Goal: Information Seeking & Learning: Learn about a topic

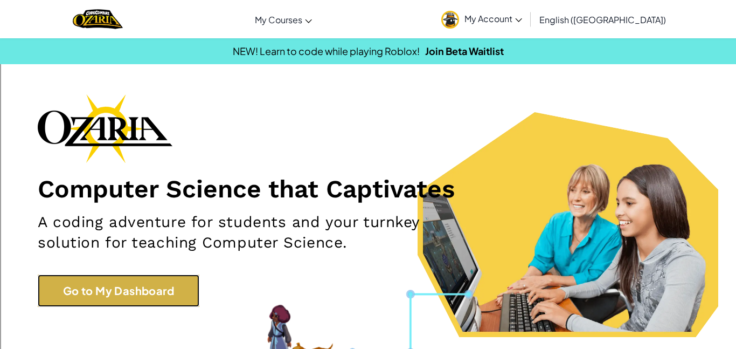
click at [88, 303] on link "Go to My Dashboard" at bounding box center [119, 290] width 162 height 32
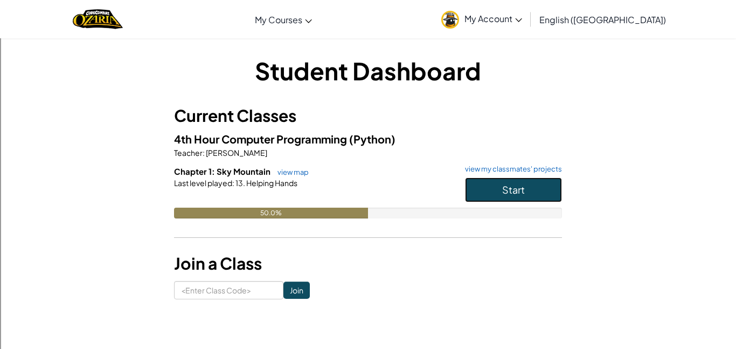
click at [545, 178] on button "Start" at bounding box center [513, 189] width 97 height 25
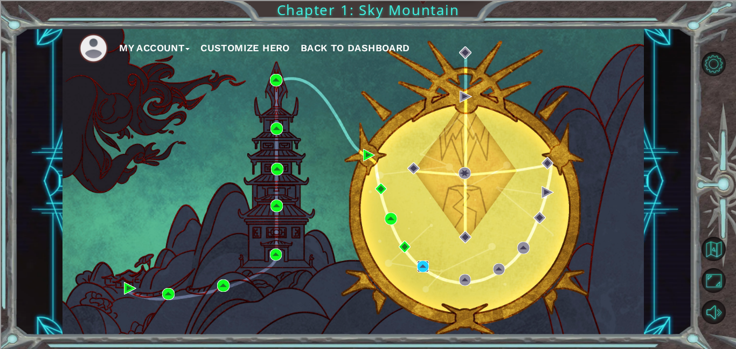
click at [420, 265] on img at bounding box center [423, 266] width 12 height 12
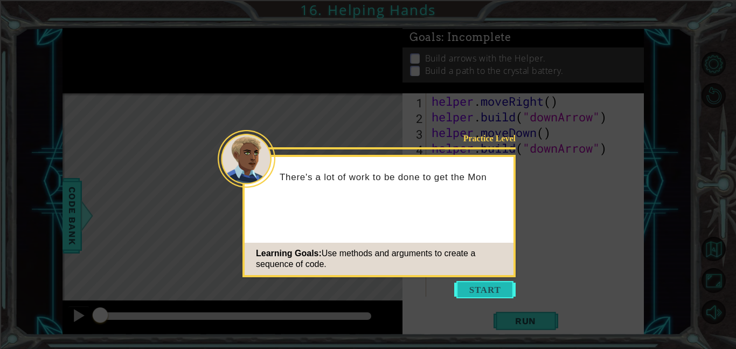
click at [505, 290] on button "Start" at bounding box center [484, 289] width 61 height 17
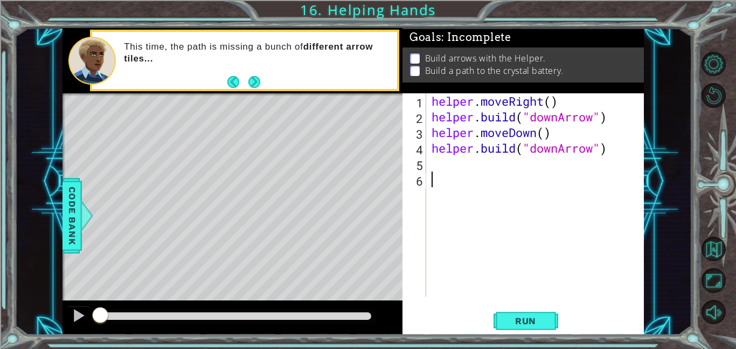
click at [450, 164] on div "helper . moveRight ( ) helper . build ( "downArrow" ) helper . moveDown ( ) hel…" at bounding box center [539, 210] width 218 height 234
click at [521, 321] on span "Run" at bounding box center [525, 320] width 43 height 11
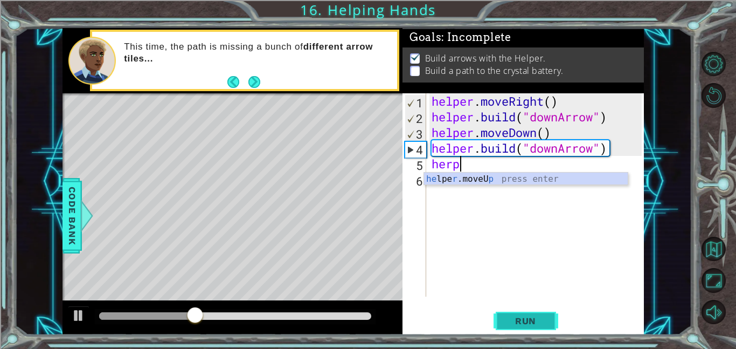
scroll to position [0, 1]
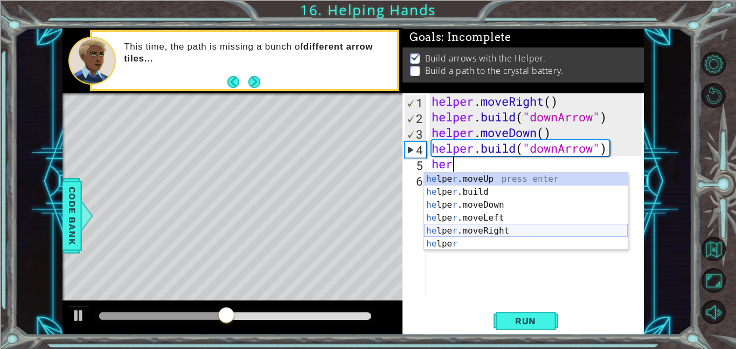
click at [503, 232] on div "he lpe r .moveUp press enter he lpe r .build press enter he lpe r .moveDown pre…" at bounding box center [526, 223] width 204 height 103
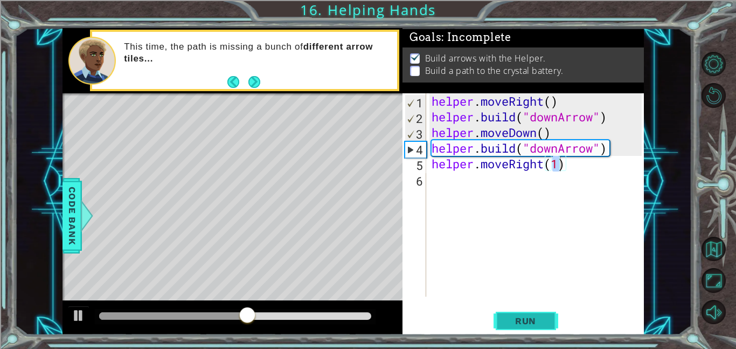
click at [546, 321] on span "Run" at bounding box center [525, 320] width 43 height 11
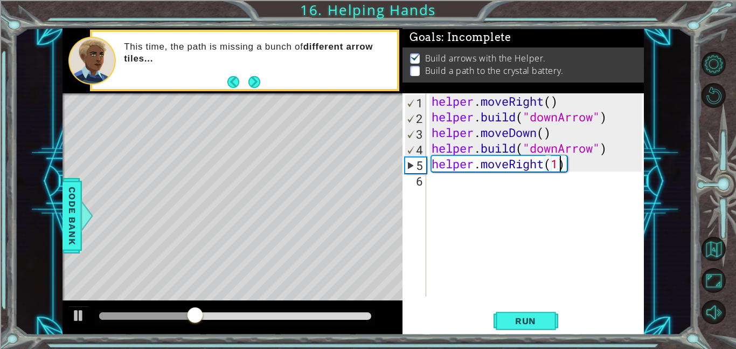
click at [593, 149] on div "helper . moveRight ( ) helper . build ( "downArrow" ) helper . moveDown ( ) hel…" at bounding box center [539, 210] width 218 height 234
type textarea "[DOMAIN_NAME]("rightArrow")"
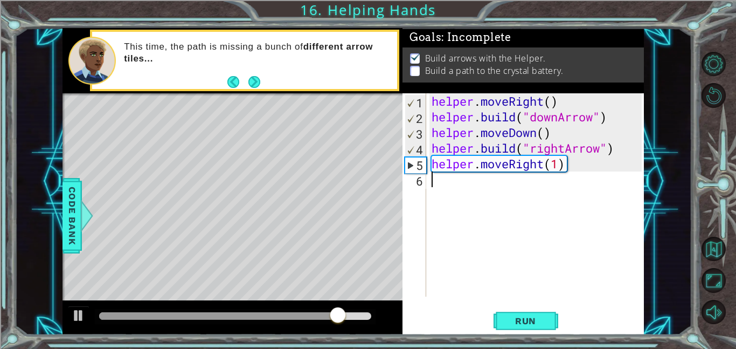
click at [451, 191] on div "helper . moveRight ( ) helper . build ( "downArrow" ) helper . moveDown ( ) hel…" at bounding box center [539, 210] width 218 height 234
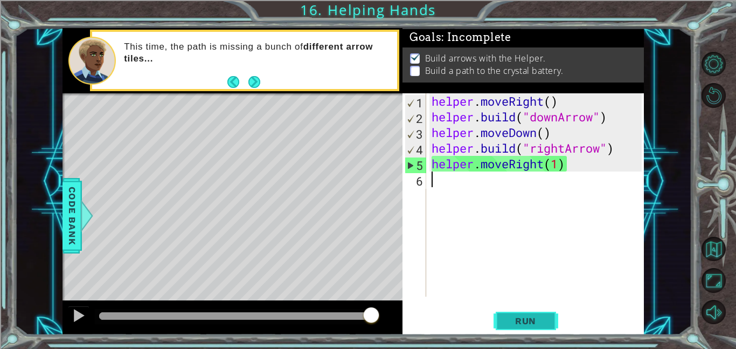
click at [549, 318] on button "Run" at bounding box center [526, 320] width 65 height 24
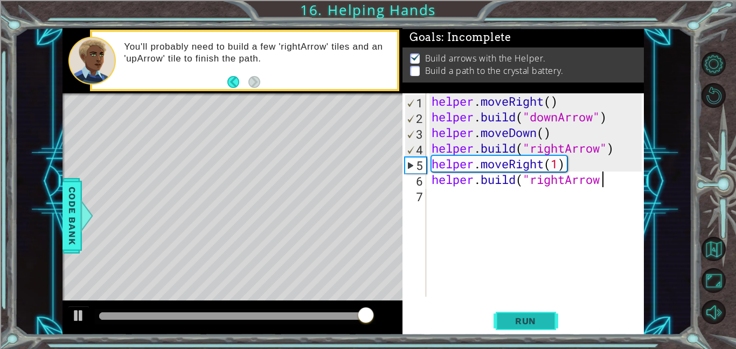
scroll to position [0, 8]
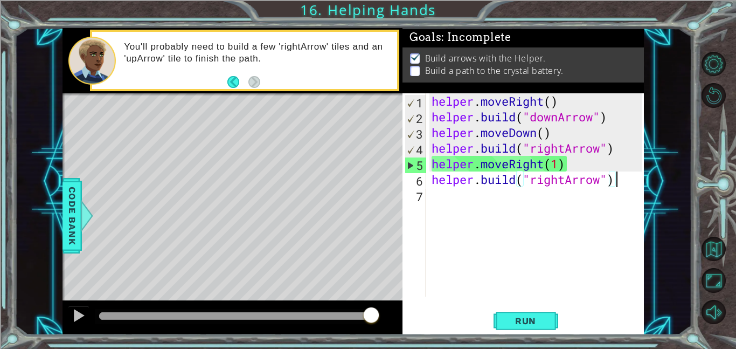
type textarea "[DOMAIN_NAME]("rightArrow")"
click at [558, 322] on div "Run" at bounding box center [525, 320] width 241 height 24
click at [554, 320] on button "Run" at bounding box center [526, 320] width 65 height 24
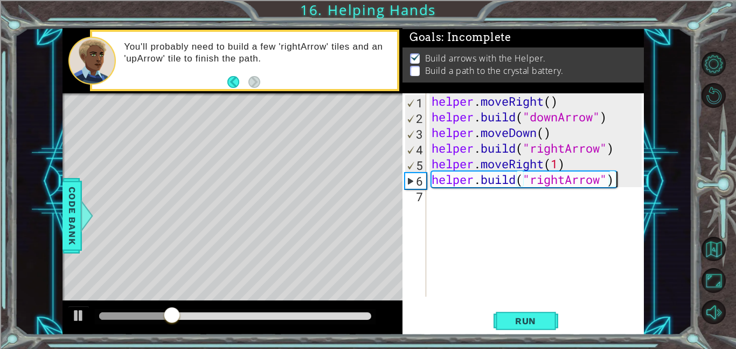
click at [424, 199] on div "7" at bounding box center [416, 197] width 22 height 16
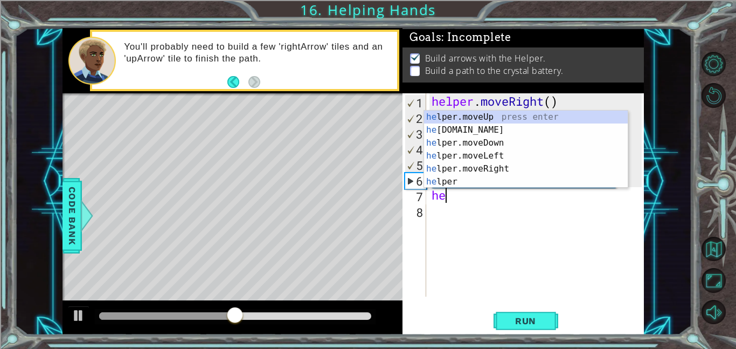
scroll to position [0, 0]
click at [502, 167] on div "he lper.moveUp press enter he [DOMAIN_NAME] press enter he lper.moveDown press …" at bounding box center [526, 161] width 204 height 103
type textarea "helper.moveRight(1)"
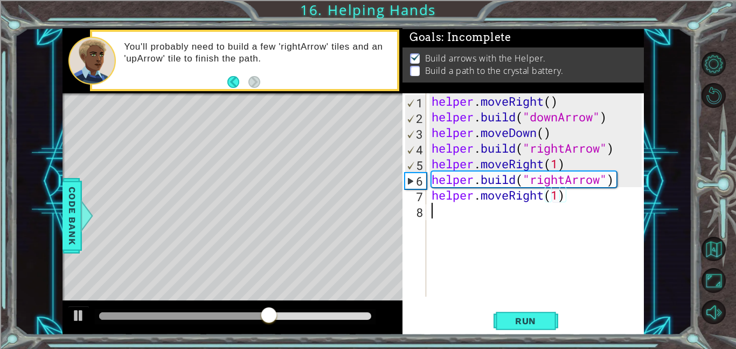
click at [445, 207] on div "helper . moveRight ( ) helper . build ( "downArrow" ) helper . moveDown ( ) hel…" at bounding box center [539, 210] width 218 height 234
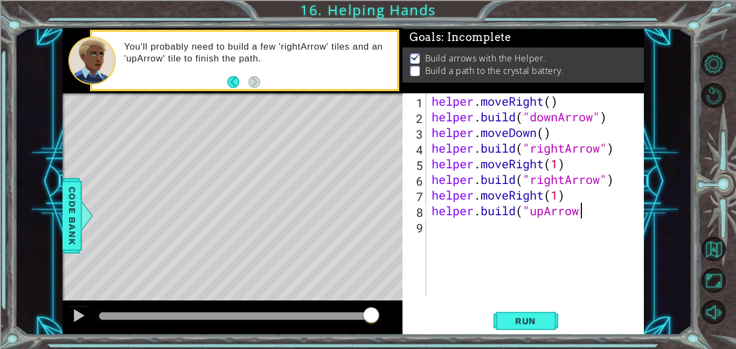
scroll to position [0, 6]
type textarea "[DOMAIN_NAME]("upArrow")"
click at [521, 324] on span "Run" at bounding box center [525, 320] width 43 height 11
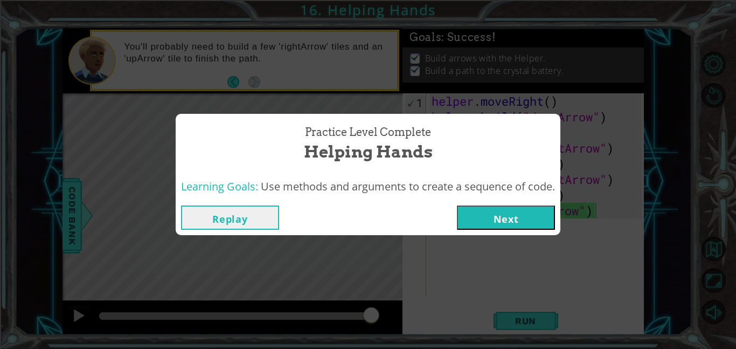
click at [498, 211] on button "Next" at bounding box center [506, 217] width 98 height 24
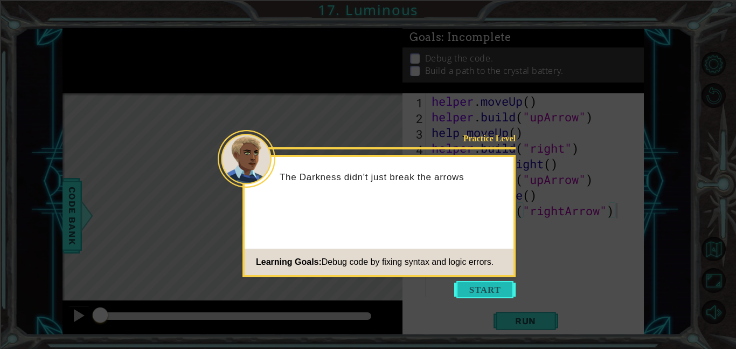
click at [502, 289] on button "Start" at bounding box center [484, 289] width 61 height 17
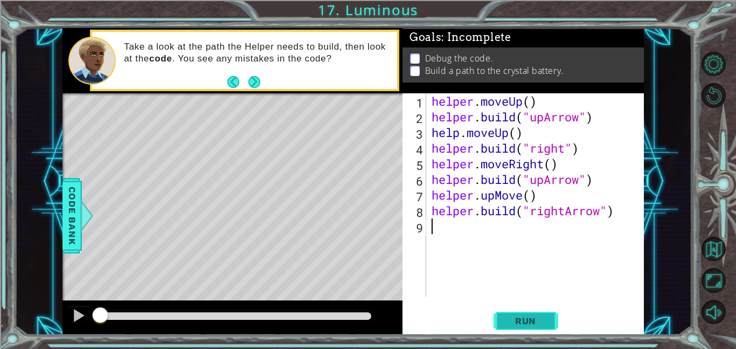
click at [534, 327] on button "Run" at bounding box center [526, 320] width 65 height 24
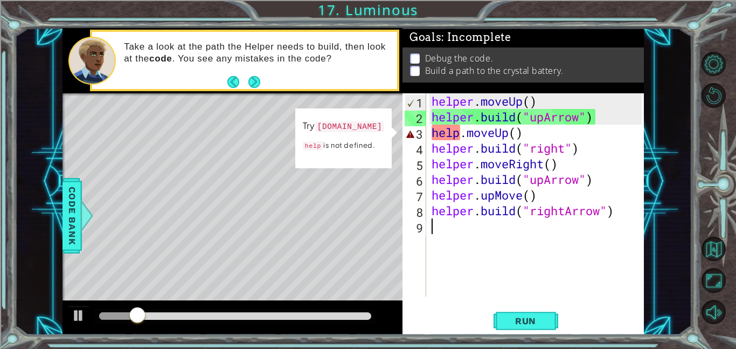
click at [461, 134] on div "helper . moveUp ( ) helper . build ( "upArrow" ) help . moveUp ( ) helper . bui…" at bounding box center [539, 210] width 218 height 234
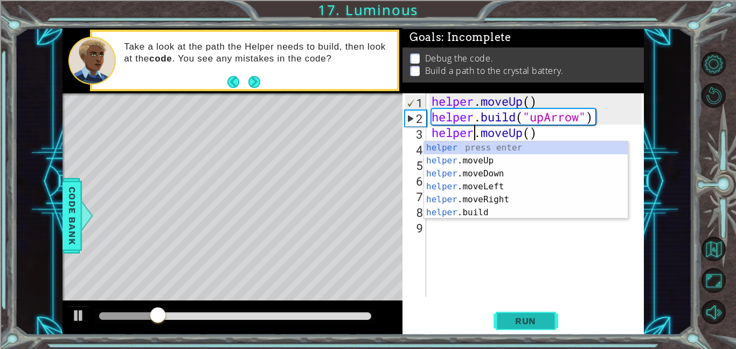
click at [522, 316] on span "Run" at bounding box center [525, 320] width 43 height 11
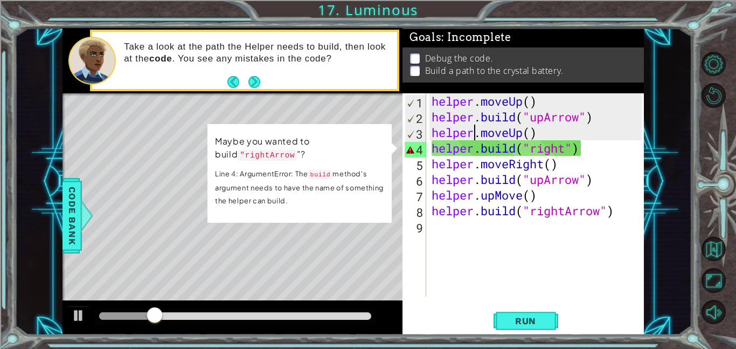
click at [566, 148] on div "helper . moveUp ( ) helper . build ( "upArrow" ) helper . moveUp ( ) helper . b…" at bounding box center [539, 210] width 218 height 234
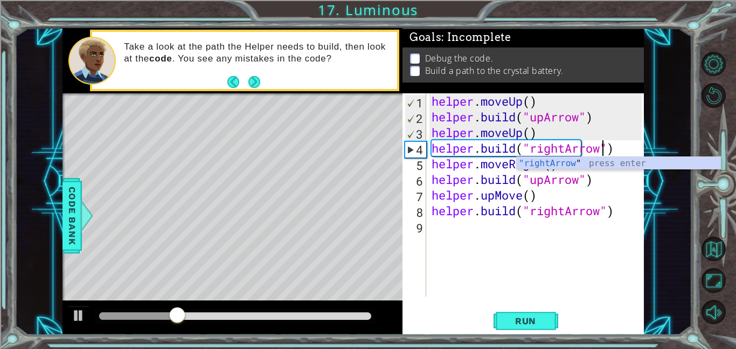
scroll to position [0, 8]
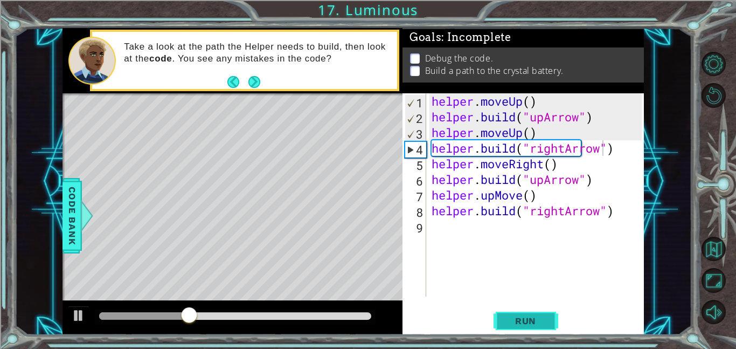
click at [537, 313] on button "Run" at bounding box center [526, 320] width 65 height 24
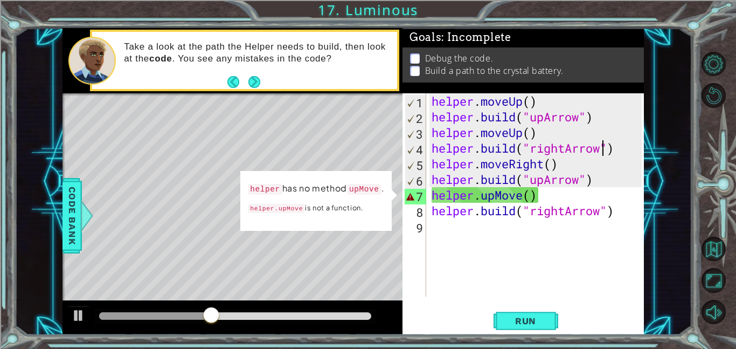
click at [523, 198] on div "helper . moveUp ( ) helper . build ( "upArrow" ) helper . moveUp ( ) helper . b…" at bounding box center [539, 210] width 218 height 234
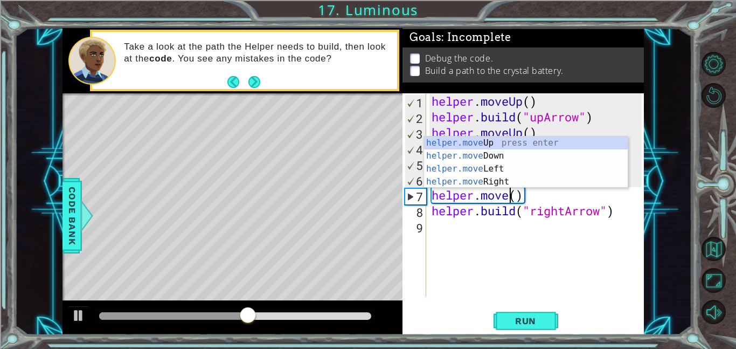
scroll to position [0, 4]
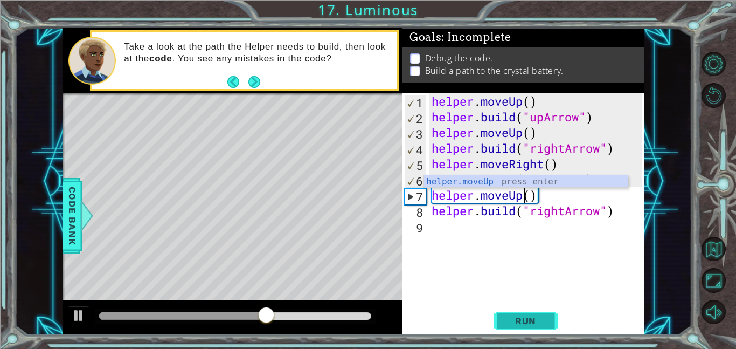
type textarea "helper.moveUp()"
click at [525, 324] on span "Run" at bounding box center [525, 320] width 43 height 11
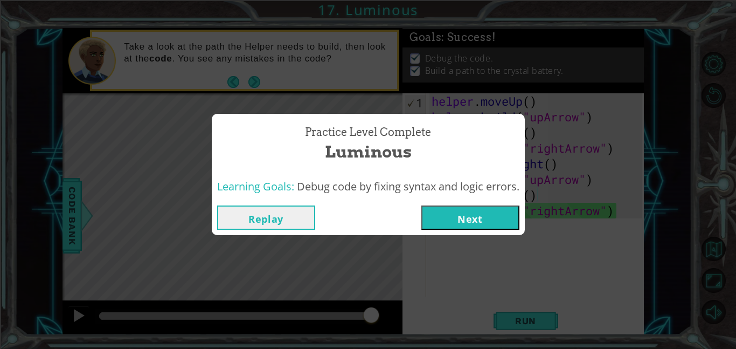
click at [450, 221] on button "Next" at bounding box center [470, 217] width 98 height 24
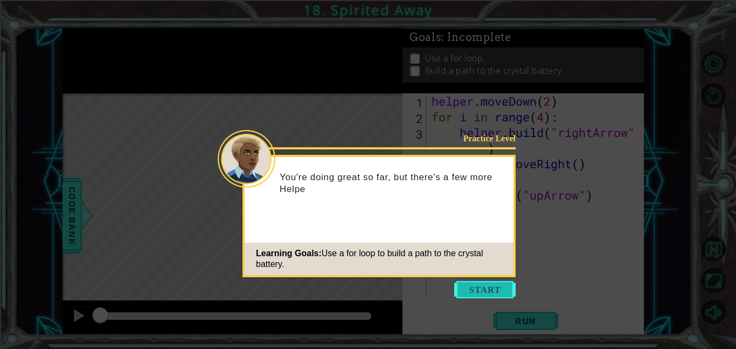
click at [461, 282] on button "Start" at bounding box center [484, 289] width 61 height 17
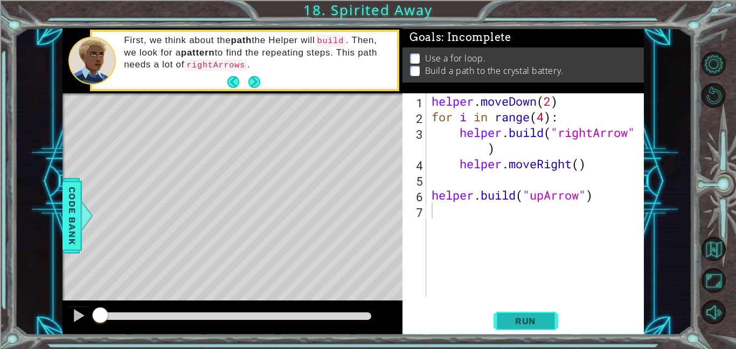
click at [519, 311] on button "Run" at bounding box center [526, 320] width 65 height 24
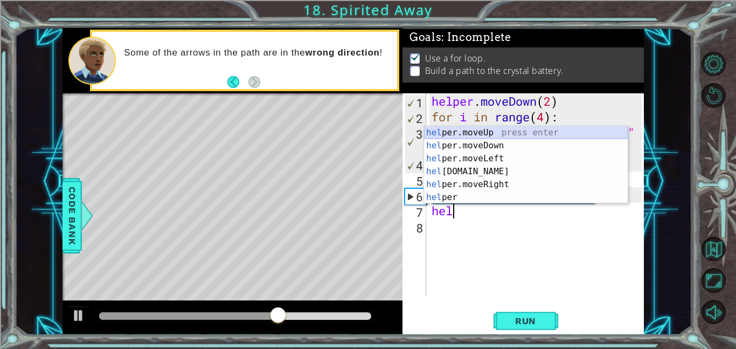
click at [490, 135] on div "hel per.moveUp press enter hel per.moveDown press enter hel per.moveLeft press …" at bounding box center [526, 177] width 204 height 103
type textarea "helper.moveUp(1)"
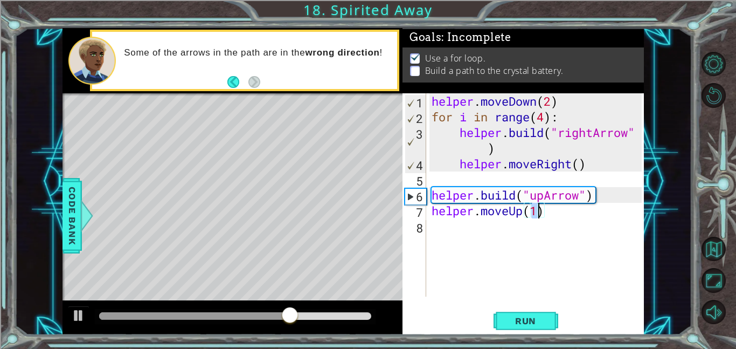
click at [447, 207] on div "helper . moveDown ( 2 ) for i in range ( 4 ) : helper . build ( "rightArrow" ) …" at bounding box center [539, 210] width 218 height 234
click at [448, 219] on div "helper . moveDown ( 2 ) for i in range ( 4 ) : helper . build ( "rightArrow" ) …" at bounding box center [539, 210] width 218 height 234
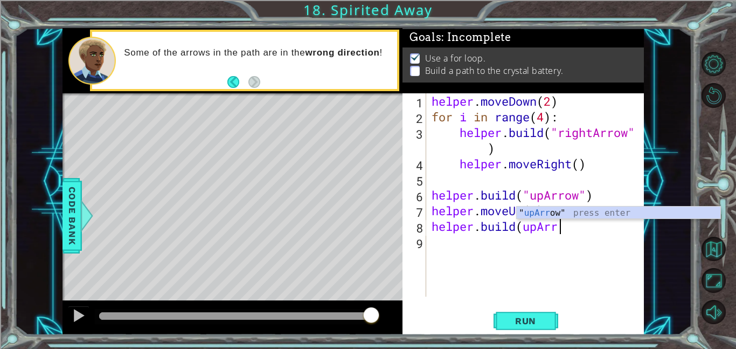
scroll to position [0, 6]
click at [522, 231] on div "helper . moveDown ( 2 ) for i in range ( 4 ) : helper . build ( "rightArrow" ) …" at bounding box center [539, 210] width 218 height 234
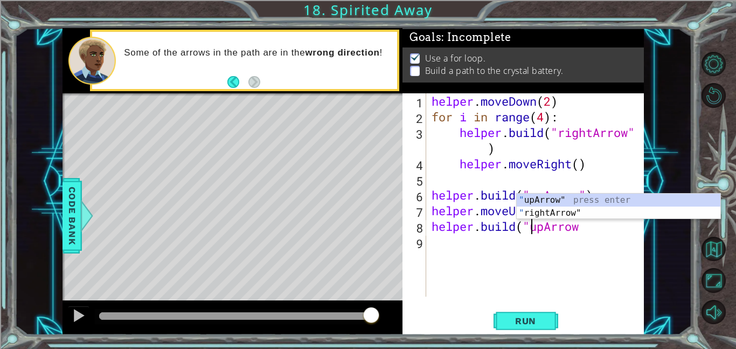
scroll to position [0, 4]
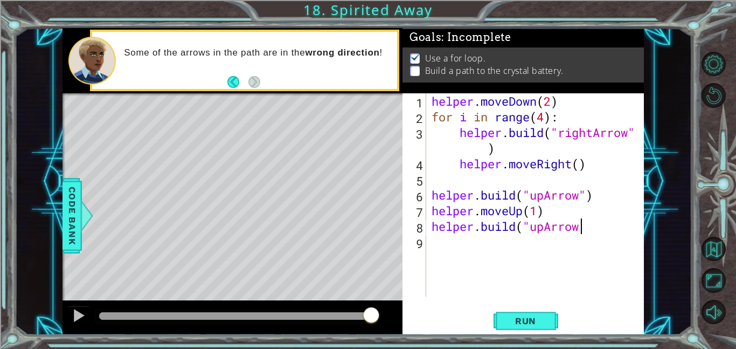
click at [586, 230] on div "helper . moveDown ( 2 ) for i in range ( 4 ) : helper . build ( "rightArrow" ) …" at bounding box center [539, 210] width 218 height 234
type textarea "[DOMAIN_NAME]("upArrow"
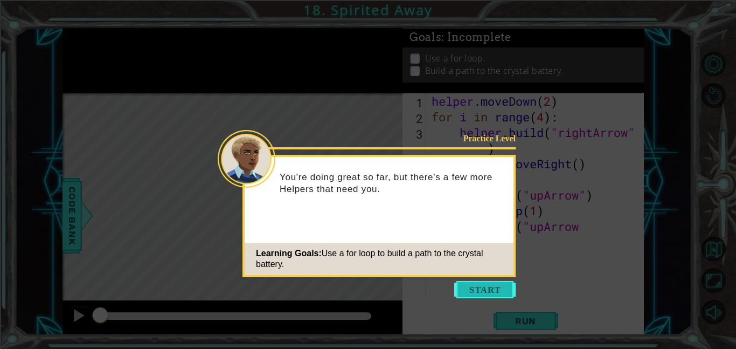
click at [470, 288] on button "Start" at bounding box center [484, 289] width 61 height 17
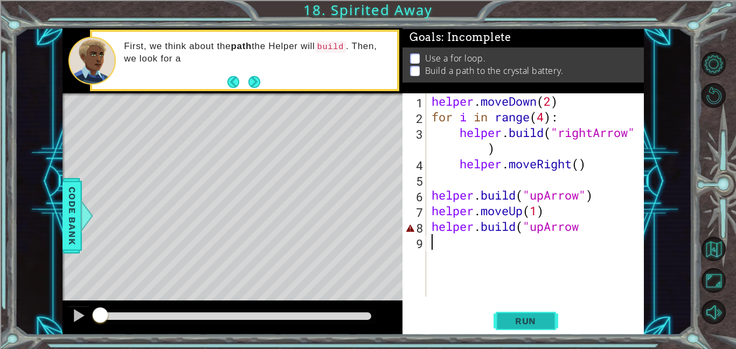
click at [497, 320] on button "Run" at bounding box center [526, 320] width 65 height 24
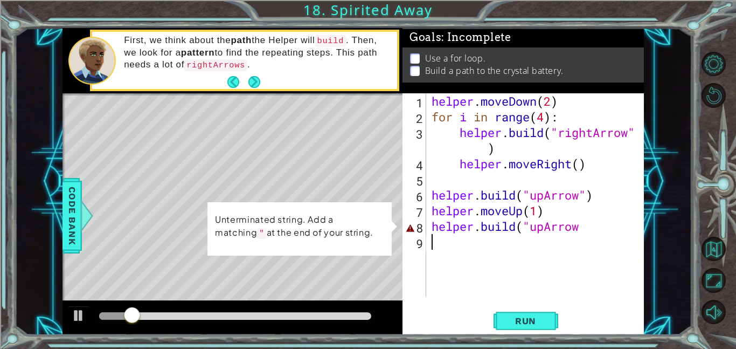
click at [583, 231] on div "helper . moveDown ( 2 ) for i in range ( 4 ) : helper . build ( "rightArrow" ) …" at bounding box center [539, 210] width 218 height 234
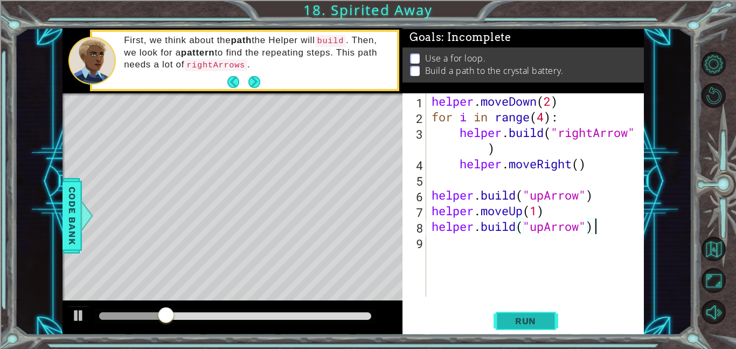
type textarea "[DOMAIN_NAME]("upArrow")"
click at [512, 323] on span "Run" at bounding box center [525, 320] width 43 height 11
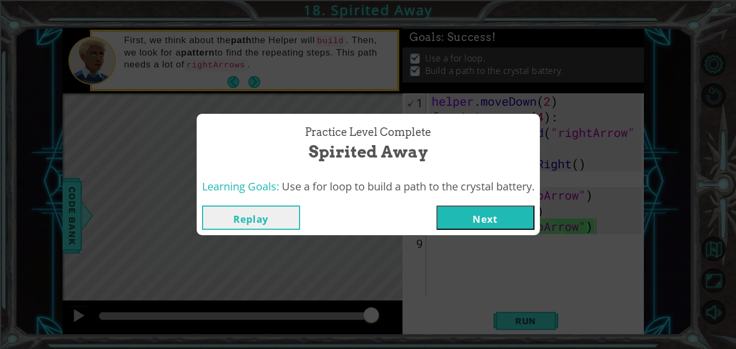
click at [515, 221] on button "Next" at bounding box center [486, 217] width 98 height 24
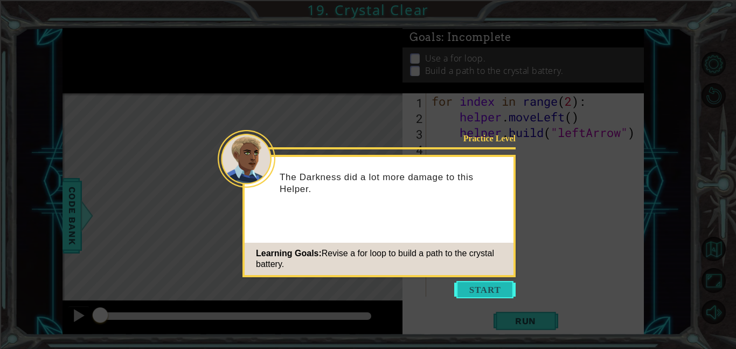
click at [470, 282] on button "Start" at bounding box center [484, 289] width 61 height 17
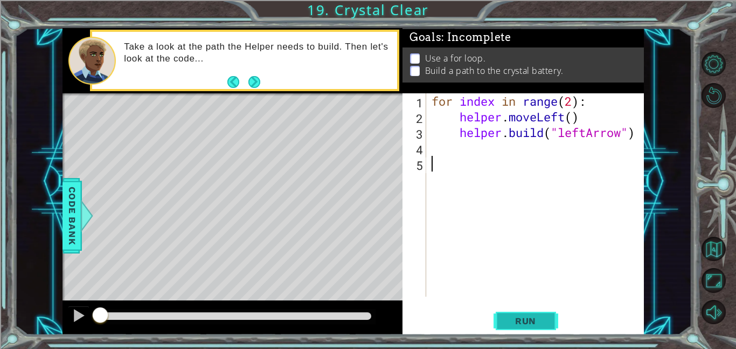
click at [541, 321] on span "Run" at bounding box center [525, 320] width 43 height 11
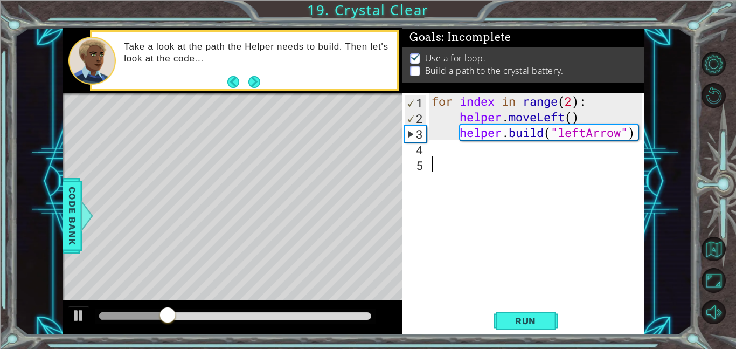
click at [437, 140] on div "for index in range ( 2 ) : helper . moveLeft ( ) helper . build ( "leftArrow" )" at bounding box center [539, 210] width 218 height 234
type textarea "helper.build("leftArrow")"
click at [438, 148] on div "for index in range ( 2 ) : helper . moveLeft ( ) helper . build ( "leftArrow" )" at bounding box center [539, 210] width 218 height 234
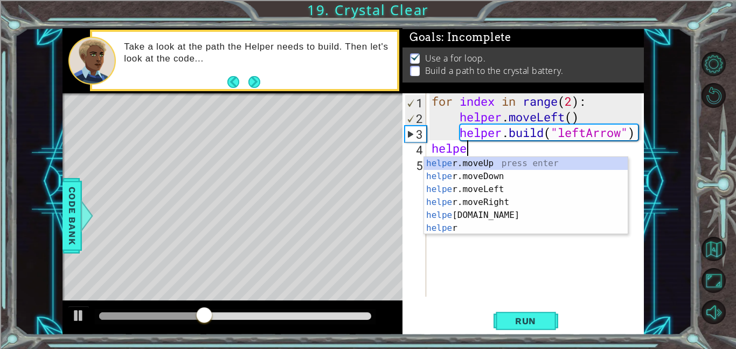
scroll to position [0, 1]
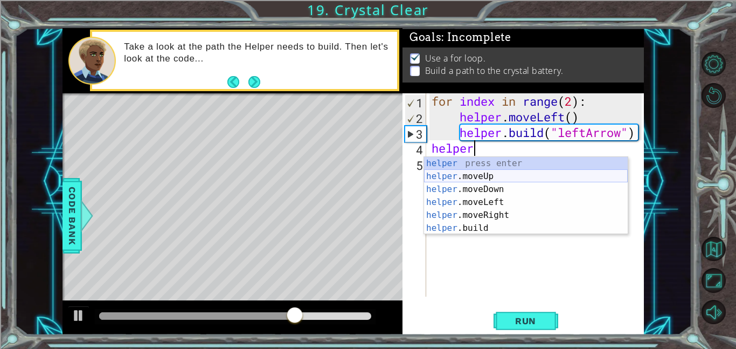
click at [472, 177] on div "helper press enter helper .moveUp press enter helper .moveDown press enter help…" at bounding box center [526, 208] width 204 height 103
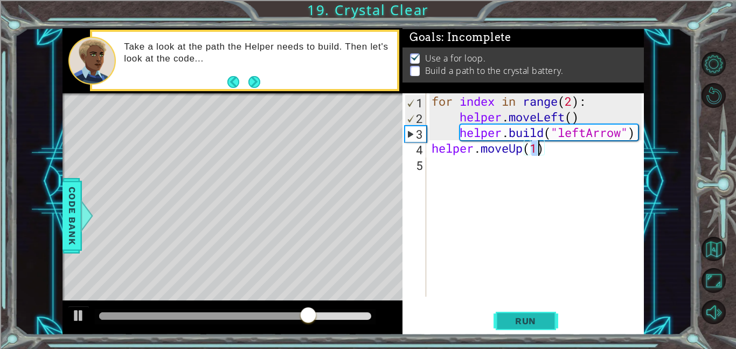
type textarea "helper.moveUp(1)"
click at [544, 319] on span "Run" at bounding box center [525, 320] width 43 height 11
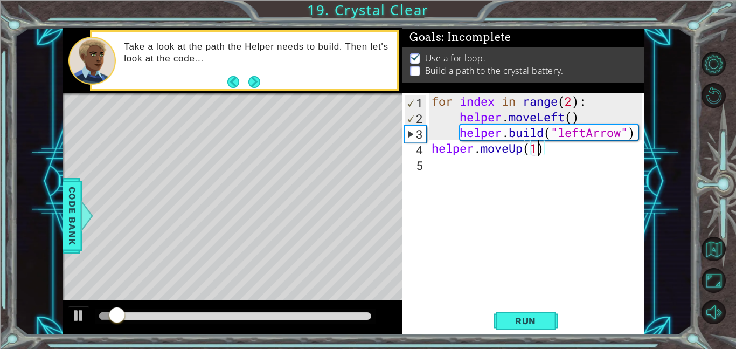
click at [464, 189] on div "for index in range ( 2 ) : helper . moveLeft ( ) helper . build ( "leftArrow" )…" at bounding box center [539, 210] width 218 height 234
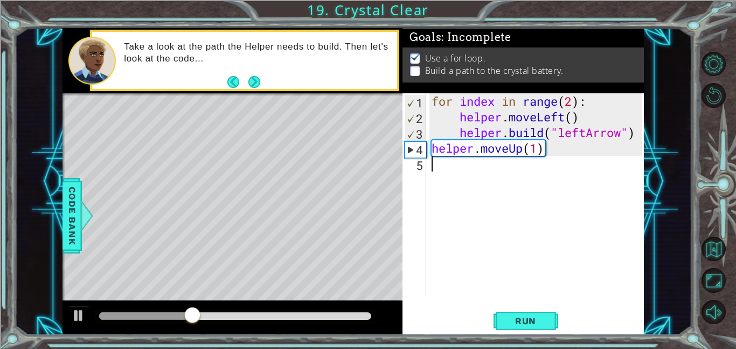
click at [520, 152] on div "for index in range ( 2 ) : helper . moveLeft ( ) helper . build ( "leftArrow" )…" at bounding box center [539, 210] width 218 height 234
click at [523, 152] on div "for index in range ( 2 ) : helper . moveLeft ( ) helper . build ( "leftArrow" )…" at bounding box center [539, 210] width 218 height 234
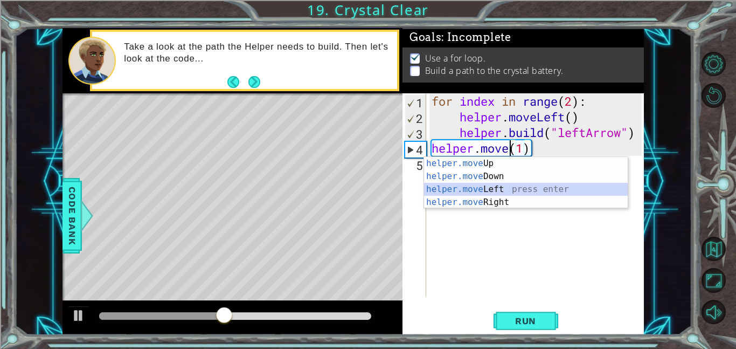
click at [523, 189] on div "helper.move Up press enter helper.move Down press enter helper.move Left press …" at bounding box center [526, 196] width 204 height 78
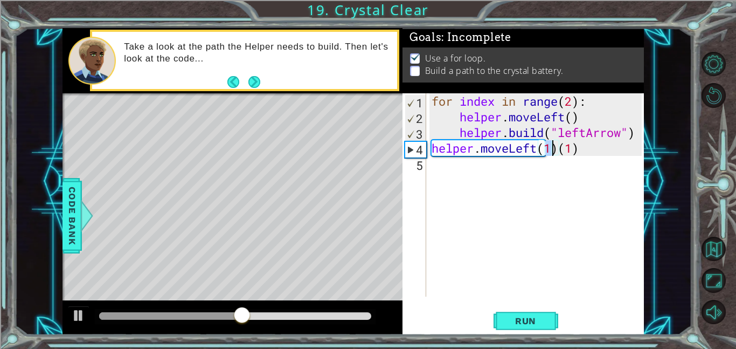
click at [586, 146] on div "for index in range ( 2 ) : helper . moveLeft ( ) helper . build ( "leftArrow" )…" at bounding box center [539, 210] width 218 height 234
type textarea "helper.moveLeft(1)"
click at [559, 314] on div "Run" at bounding box center [525, 320] width 241 height 24
click at [553, 318] on button "Run" at bounding box center [526, 320] width 65 height 24
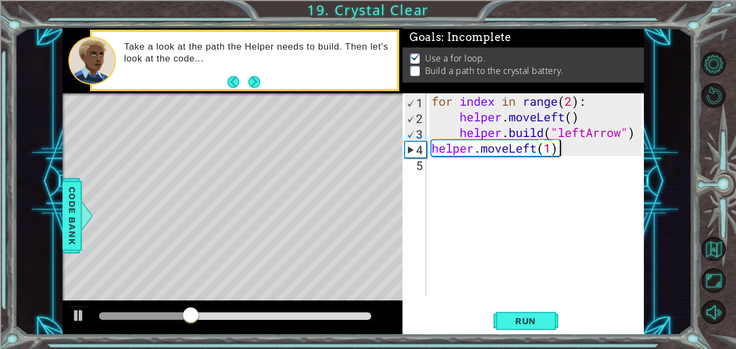
click at [459, 186] on div "for index in range ( 2 ) : helper . moveLeft ( ) helper . build ( "leftArrow" )…" at bounding box center [539, 210] width 218 height 234
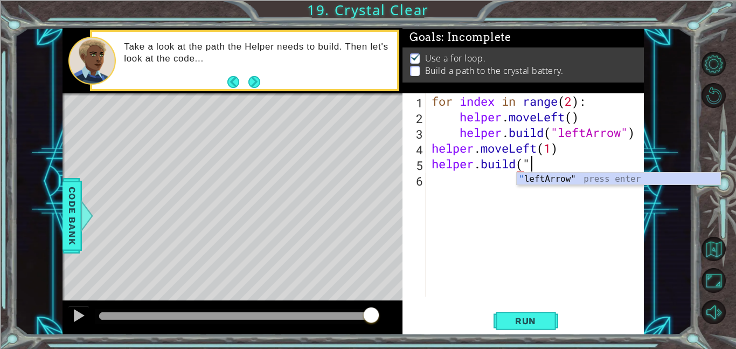
scroll to position [0, 4]
click at [642, 178] on div "" leftArrow" press enter" at bounding box center [619, 191] width 204 height 39
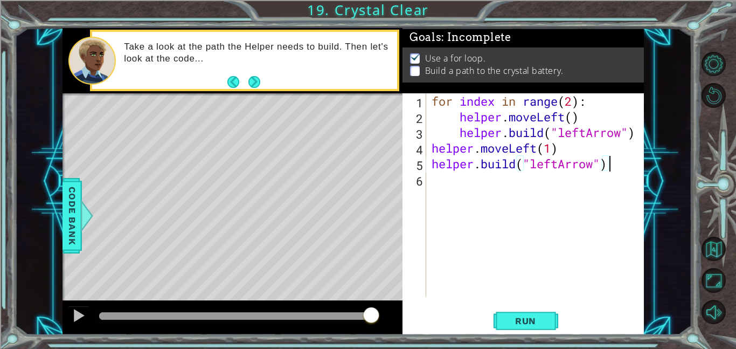
scroll to position [0, 8]
type textarea "helper.build("leftArrow")"
click at [525, 310] on button "Run" at bounding box center [526, 320] width 65 height 24
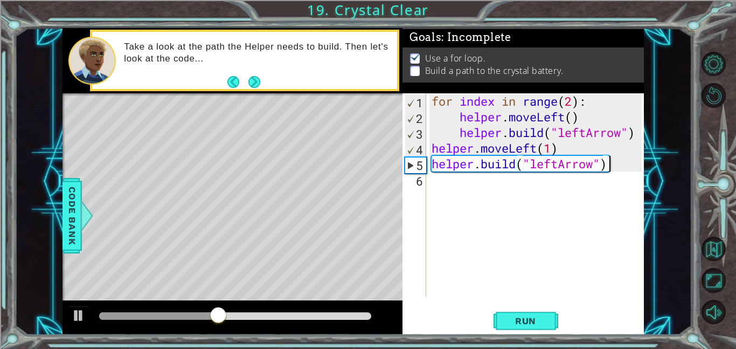
click at [474, 228] on div "for index in range ( 2 ) : helper . moveLeft ( ) helper . build ( "leftArrow" )…" at bounding box center [539, 210] width 218 height 234
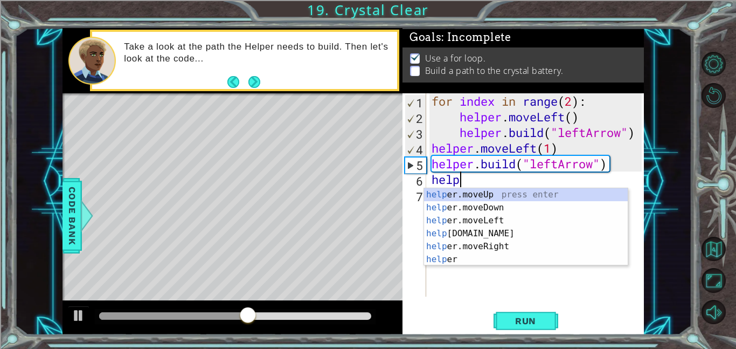
scroll to position [0, 1]
click at [465, 224] on div "help er.moveUp press enter help er.moveDown press enter help er.moveLeft press …" at bounding box center [526, 239] width 204 height 103
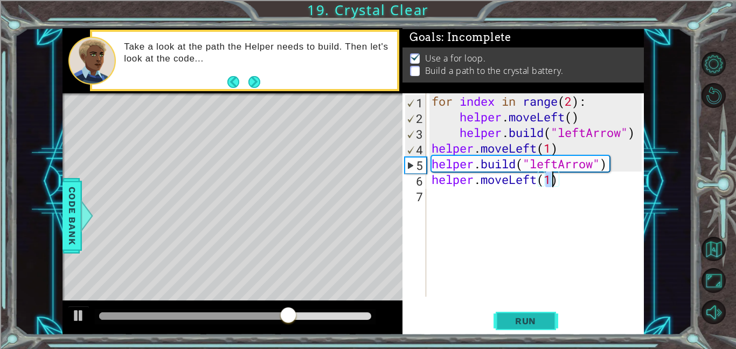
type textarea "helper.moveLeft(1)"
click at [526, 317] on span "Run" at bounding box center [525, 320] width 43 height 11
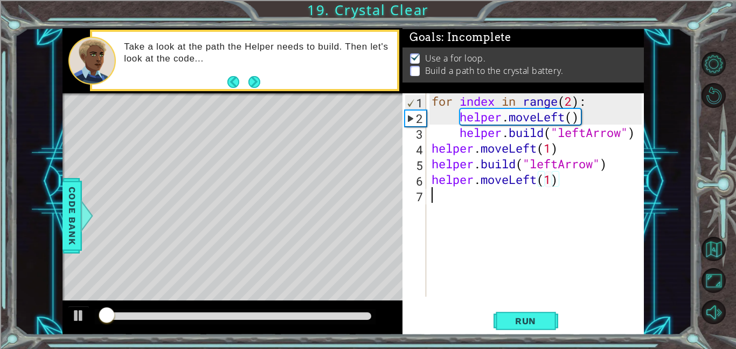
click at [479, 232] on div "for index in range ( 2 ) : helper . moveLeft ( ) helper . build ( "leftArrow" )…" at bounding box center [539, 210] width 218 height 234
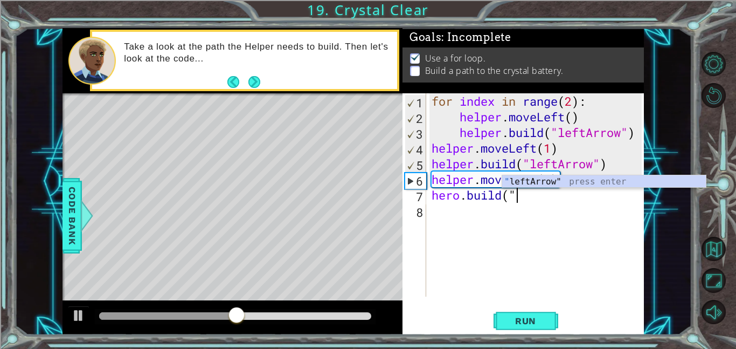
scroll to position [0, 3]
click at [547, 188] on div "for index in range ( 2 ) : helper . moveLeft ( ) helper . build ( "leftArrow" )…" at bounding box center [539, 210] width 218 height 234
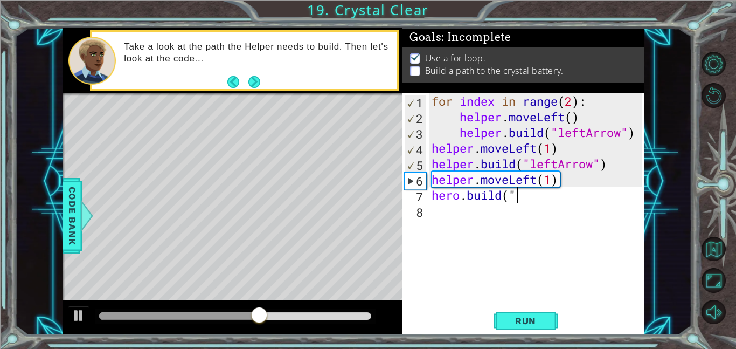
click at [533, 191] on div "for index in range ( 2 ) : helper . moveLeft ( ) helper . build ( "leftArrow" )…" at bounding box center [539, 210] width 218 height 234
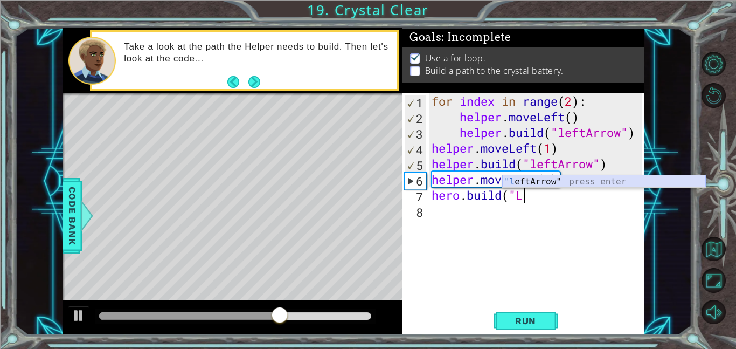
click at [534, 184] on div ""l eftArrow" press enter" at bounding box center [604, 194] width 204 height 39
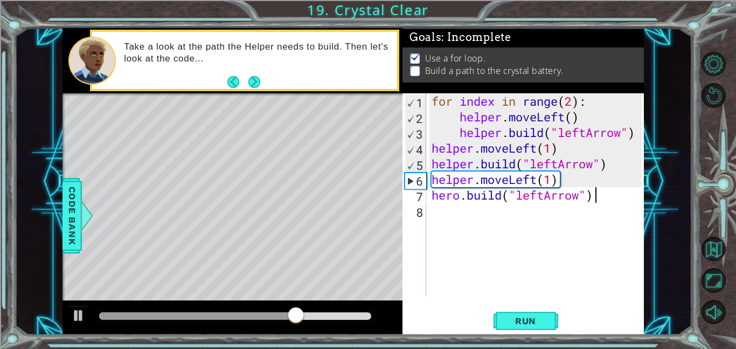
scroll to position [0, 6]
click at [542, 320] on span "Run" at bounding box center [525, 320] width 43 height 11
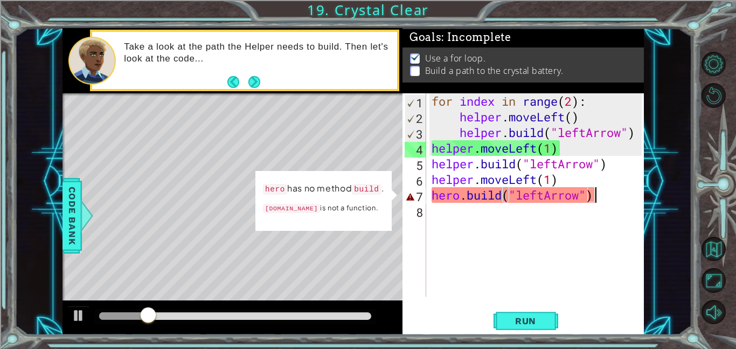
click at [459, 200] on div "for index in range ( 2 ) : helper . moveLeft ( ) helper . build ( "leftArrow" )…" at bounding box center [539, 210] width 218 height 234
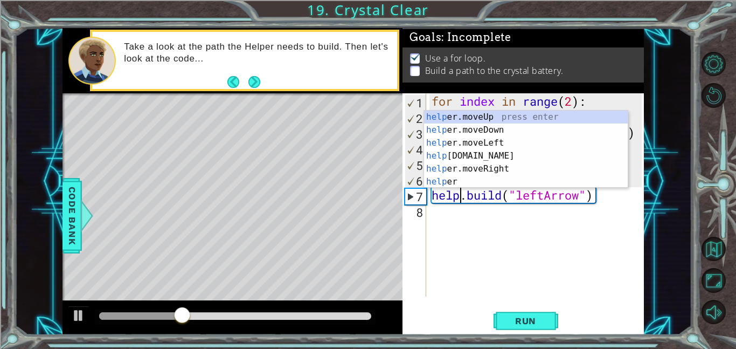
scroll to position [0, 2]
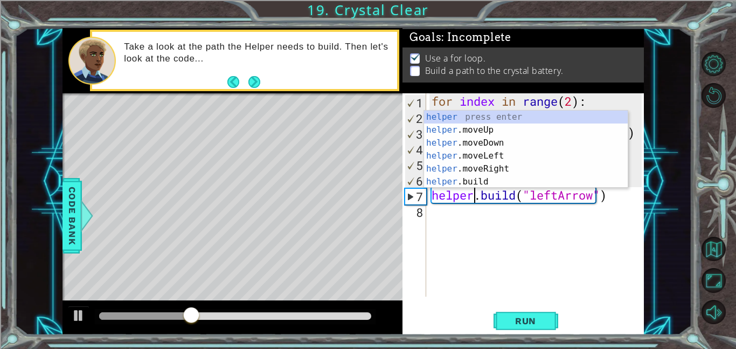
type textarea "helper.build("leftArrow")"
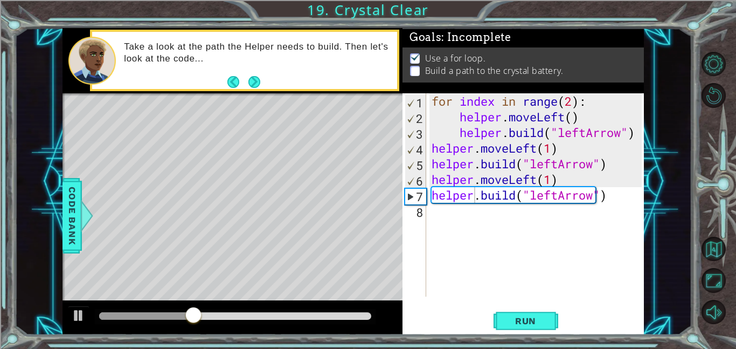
click at [529, 344] on div "1 ההההההההההההההההההההההההההההההההההההההההההההההההההההההההההההההההההההההההההההה…" at bounding box center [368, 174] width 736 height 349
click at [531, 331] on button "Run" at bounding box center [526, 320] width 65 height 24
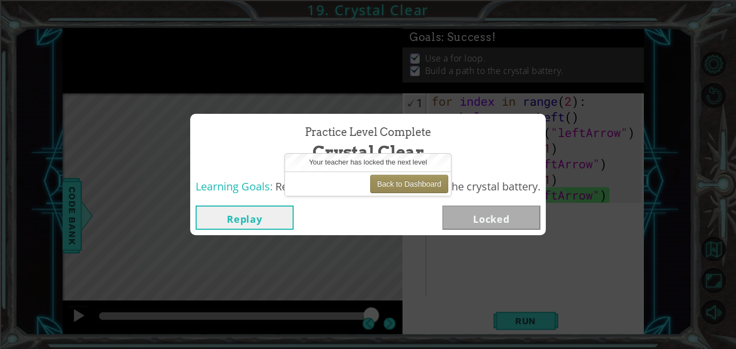
click at [660, 51] on div "Practice Level Complete Crystal Clear Learning Goals: Revise a for loop to buil…" at bounding box center [368, 174] width 736 height 349
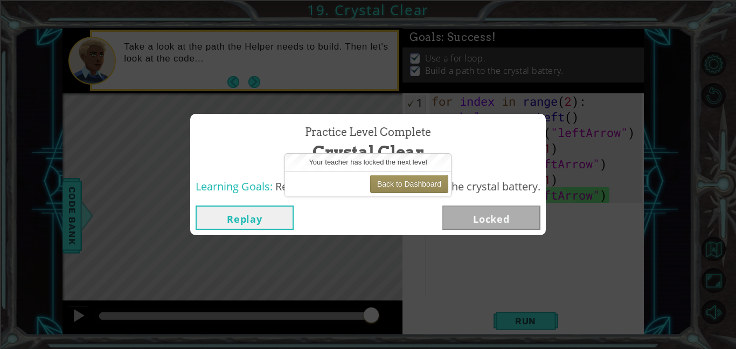
click at [681, 29] on div "Practice Level Complete Crystal Clear Learning Goals: Revise a for loop to buil…" at bounding box center [368, 174] width 736 height 349
click at [682, 29] on div "Practice Level Complete Crystal Clear Learning Goals: Revise a for loop to buil…" at bounding box center [368, 174] width 736 height 349
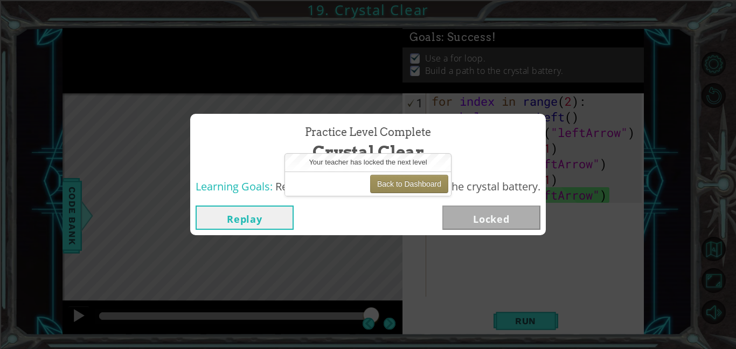
click at [696, 23] on div "Practice Level Complete Crystal Clear Learning Goals: Revise a for loop to buil…" at bounding box center [368, 174] width 736 height 349
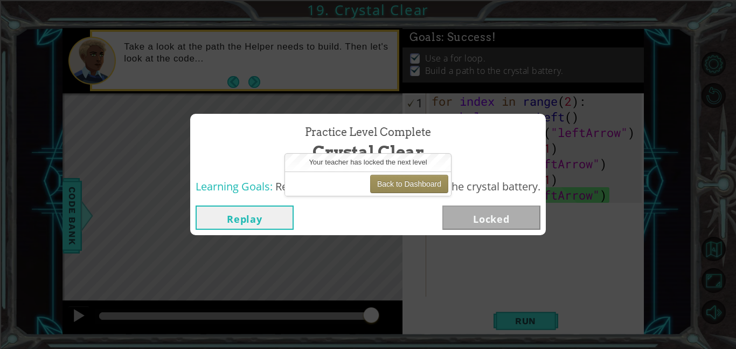
click at [396, 200] on div "Replay Locked" at bounding box center [368, 217] width 356 height 35
click at [414, 184] on button "Back to Dashboard" at bounding box center [409, 184] width 78 height 18
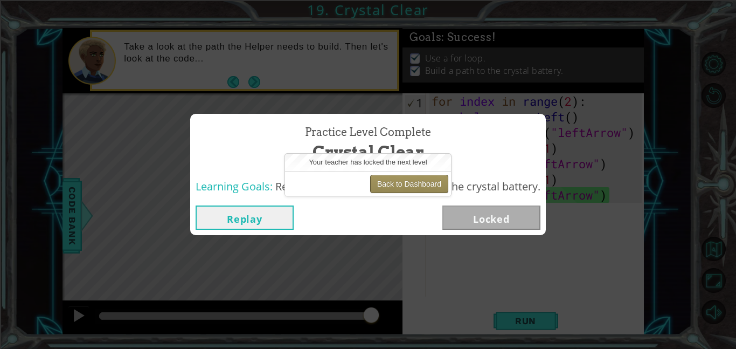
click at [414, 184] on button "Back to Dashboard" at bounding box center [409, 184] width 78 height 18
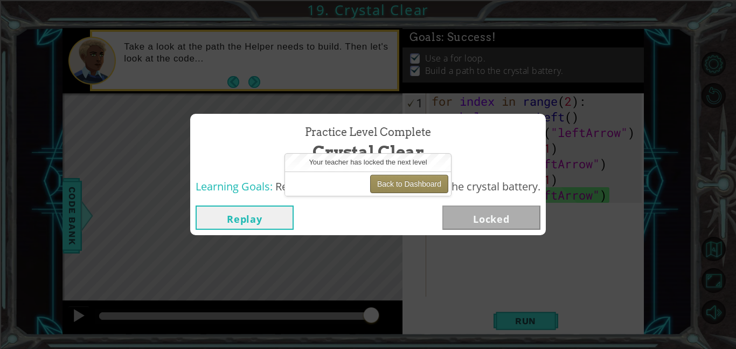
click at [414, 184] on button "Back to Dashboard" at bounding box center [409, 184] width 78 height 18
click at [401, 185] on button "Back to Dashboard" at bounding box center [409, 184] width 78 height 18
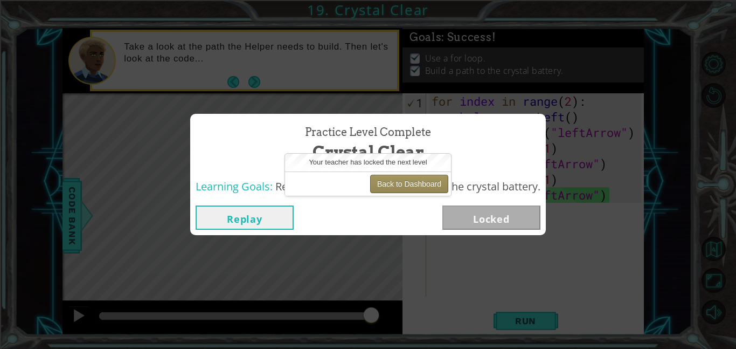
click at [401, 185] on button "Back to Dashboard" at bounding box center [409, 184] width 78 height 18
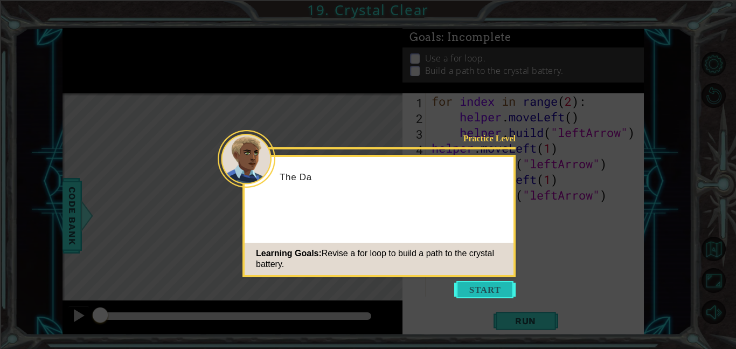
click at [495, 283] on button "Start" at bounding box center [484, 289] width 61 height 17
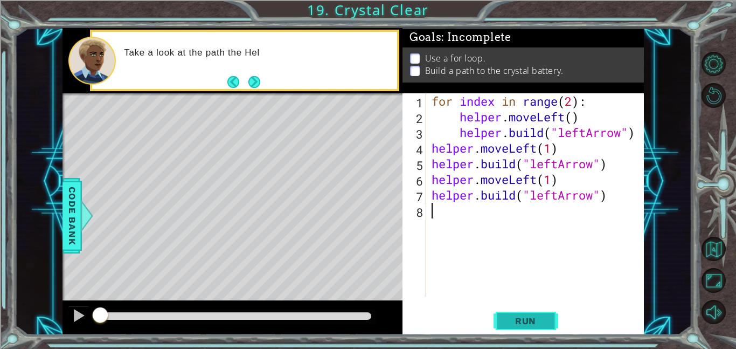
click at [529, 315] on span "Run" at bounding box center [525, 320] width 43 height 11
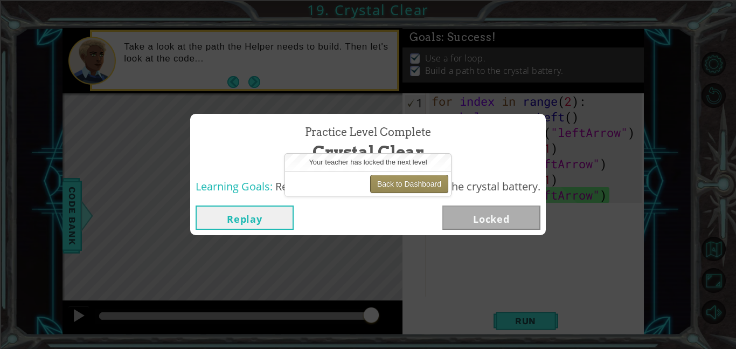
click at [410, 177] on button "Back to Dashboard" at bounding box center [409, 184] width 78 height 18
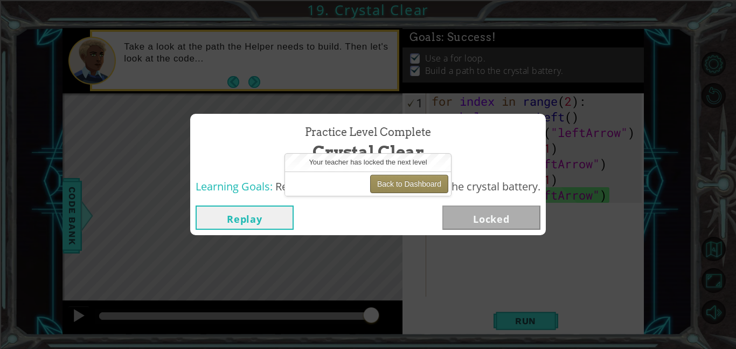
click at [410, 177] on button "Back to Dashboard" at bounding box center [409, 184] width 78 height 18
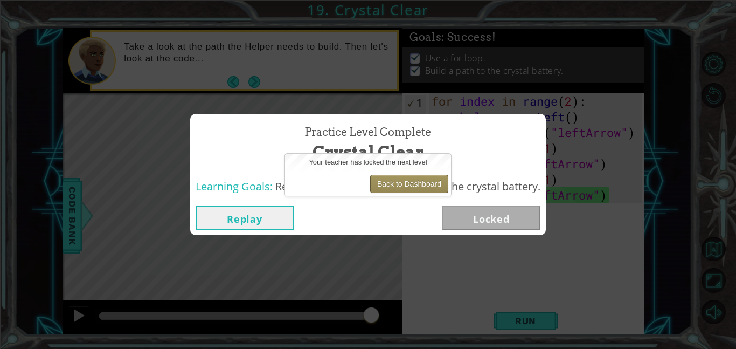
click at [410, 177] on button "Back to Dashboard" at bounding box center [409, 184] width 78 height 18
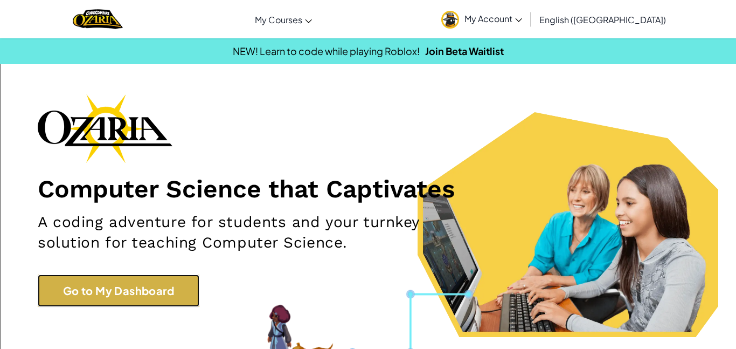
click at [89, 296] on link "Go to My Dashboard" at bounding box center [119, 290] width 162 height 32
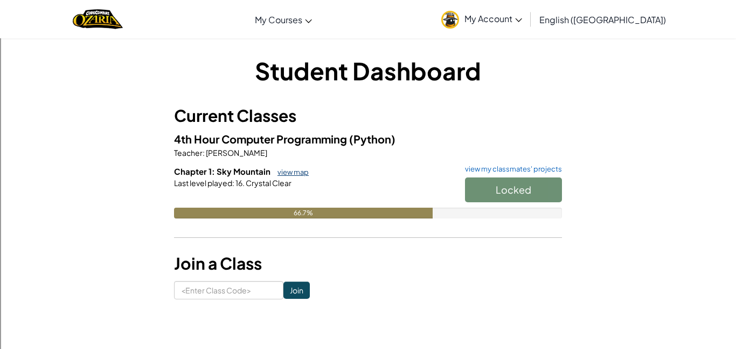
click at [280, 169] on link "view map" at bounding box center [290, 172] width 37 height 9
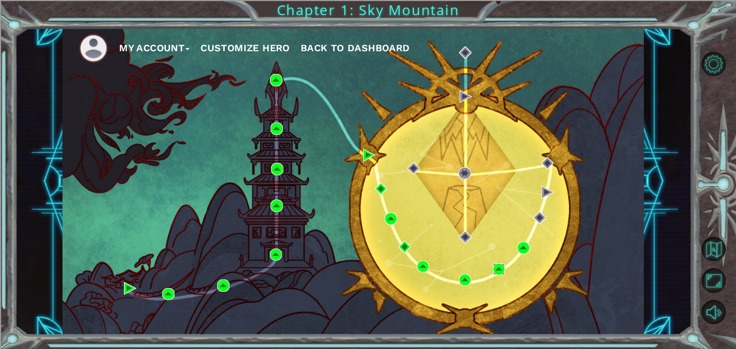
click at [496, 268] on img at bounding box center [499, 269] width 12 height 12
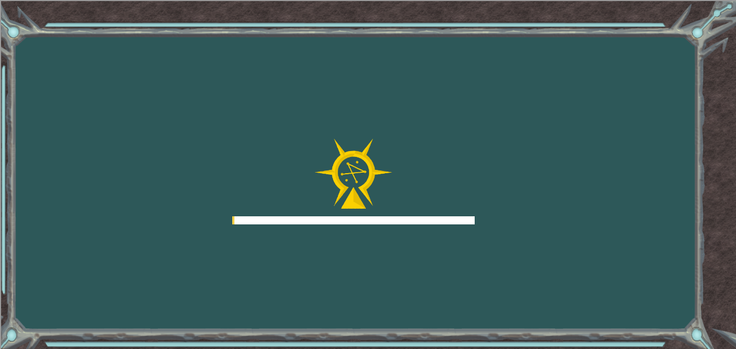
click at [496, 268] on div "Goals Error loading from server. Try refreshing the page. You'll need to join a…" at bounding box center [368, 174] width 736 height 349
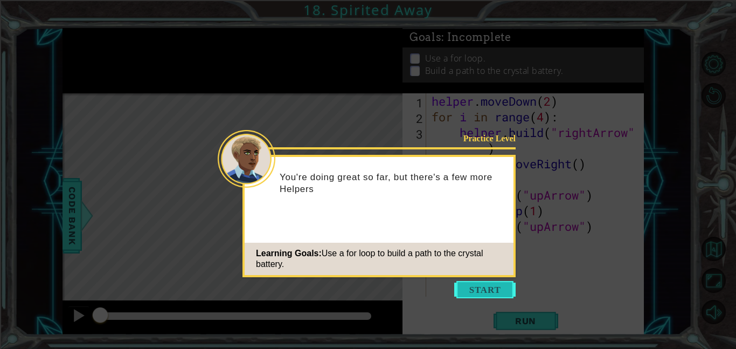
click at [496, 286] on button "Start" at bounding box center [484, 289] width 61 height 17
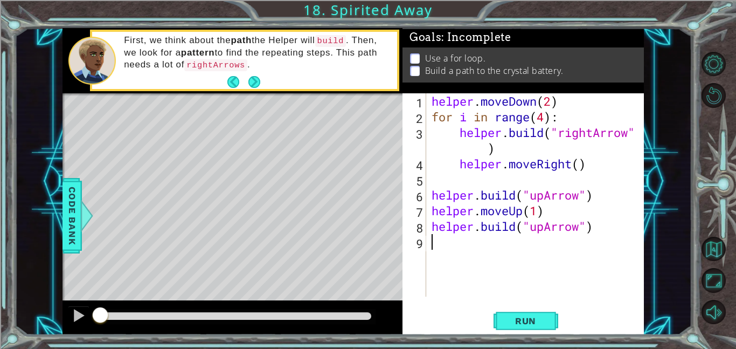
click at [387, 146] on div "Level Map" at bounding box center [312, 251] width 498 height 317
click at [222, 152] on div "Level Map" at bounding box center [312, 251] width 498 height 317
click at [537, 346] on div "1 ההההההההההההההההההההההההההההההההההההההההההההההההההההההההההההההההההההההההההההה…" at bounding box center [368, 174] width 736 height 349
